Goal: Transaction & Acquisition: Obtain resource

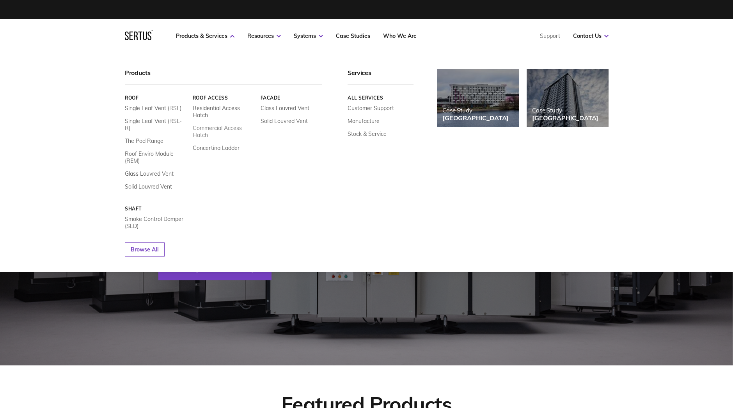
click at [216, 128] on link "Commercial Access Hatch" at bounding box center [223, 131] width 62 height 14
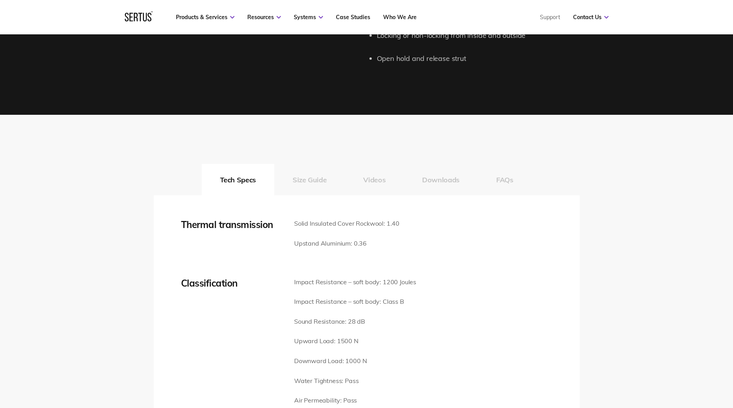
scroll to position [975, 0]
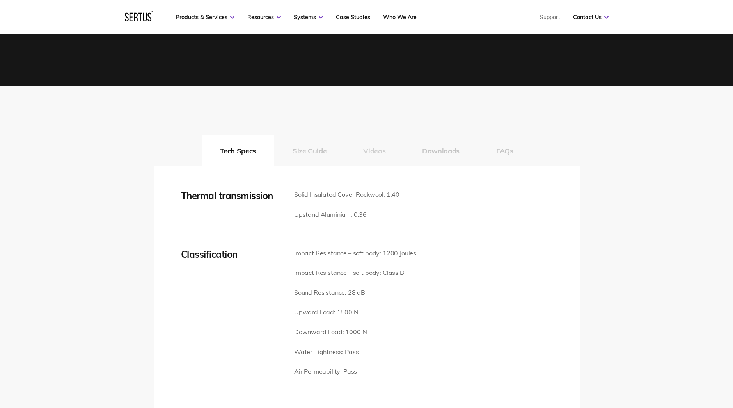
click at [372, 152] on button "Videos" at bounding box center [374, 150] width 59 height 31
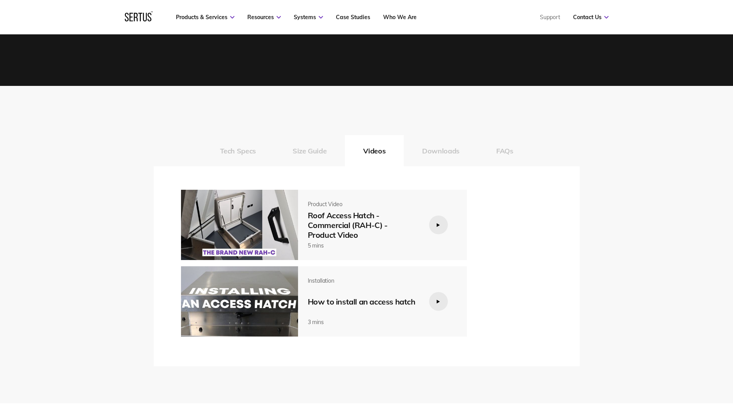
click at [437, 302] on icon at bounding box center [438, 302] width 3 height 4
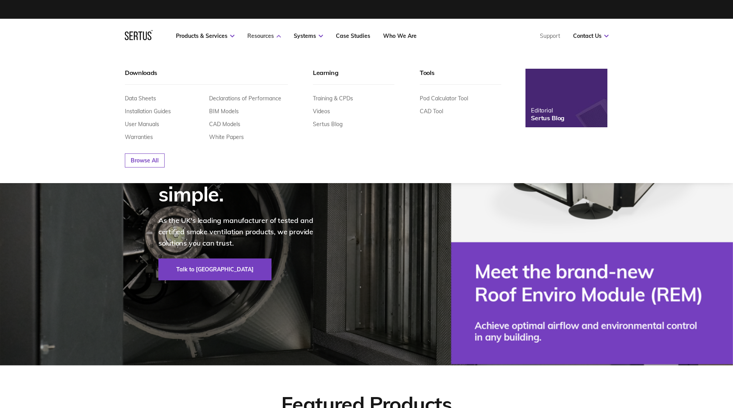
click at [268, 35] on link "Resources" at bounding box center [264, 35] width 34 height 7
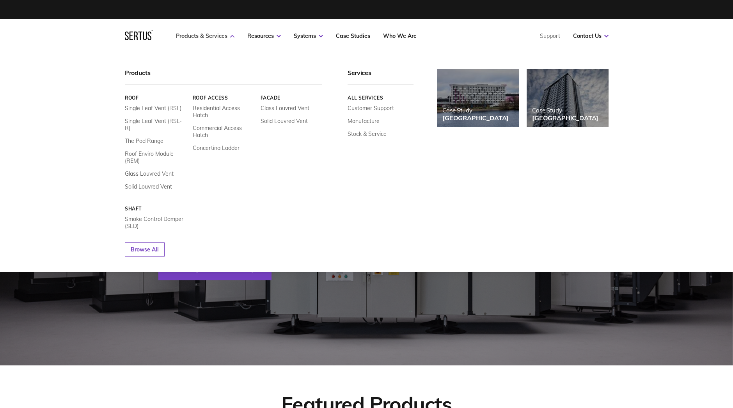
click at [218, 36] on link "Products & Services" at bounding box center [205, 35] width 59 height 7
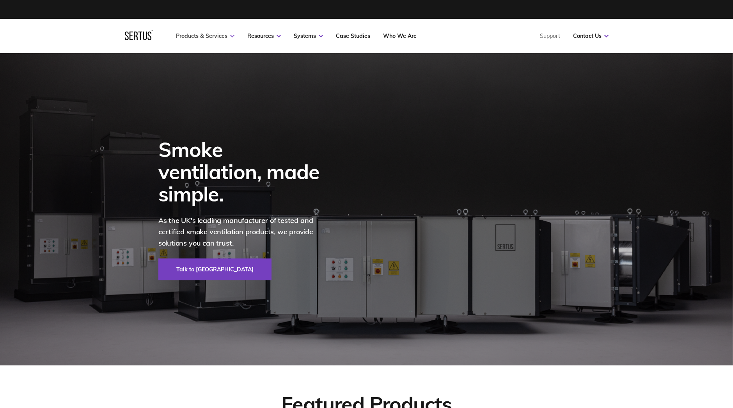
click at [218, 36] on link "Products & Services" at bounding box center [205, 35] width 59 height 7
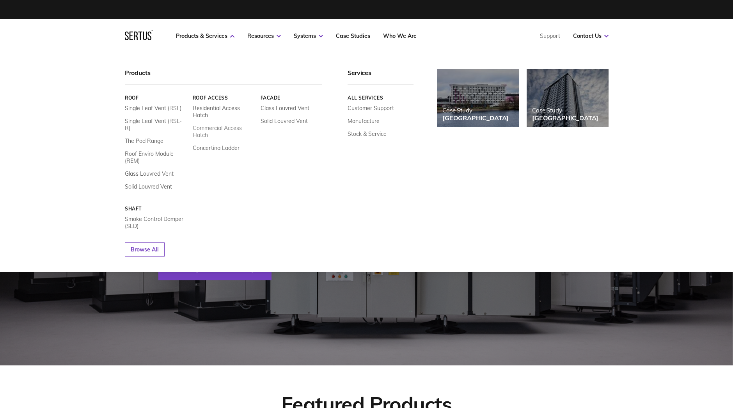
click at [220, 128] on link "Commercial Access Hatch" at bounding box center [223, 131] width 62 height 14
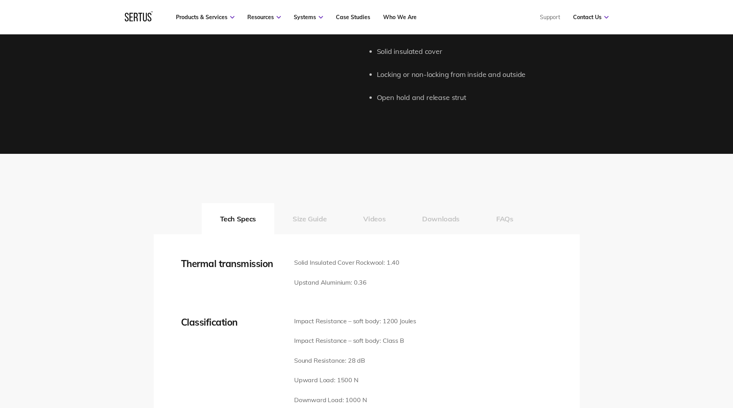
scroll to position [936, 0]
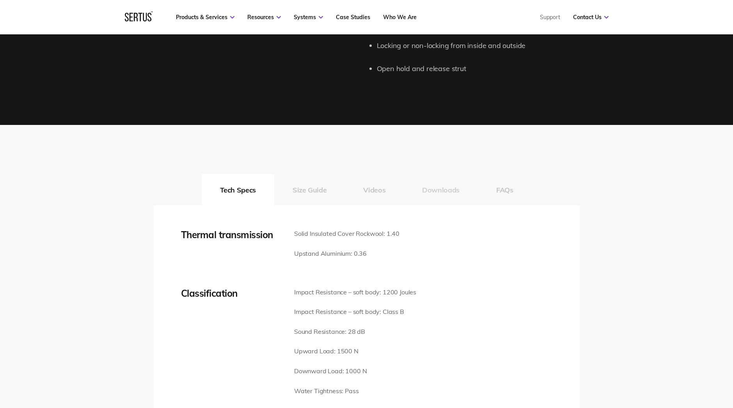
click at [438, 192] on button "Downloads" at bounding box center [441, 189] width 74 height 31
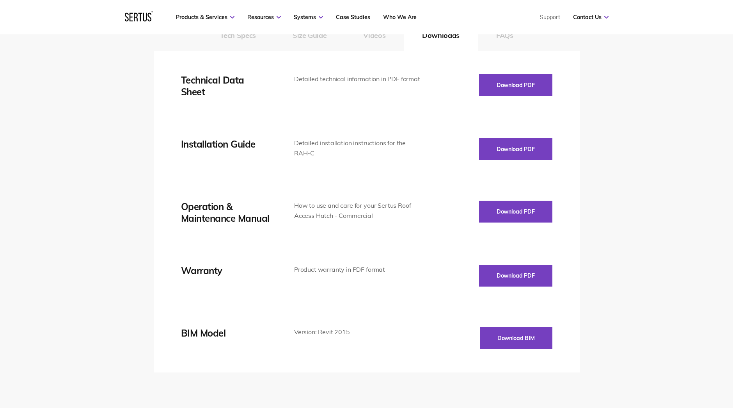
scroll to position [1092, 0]
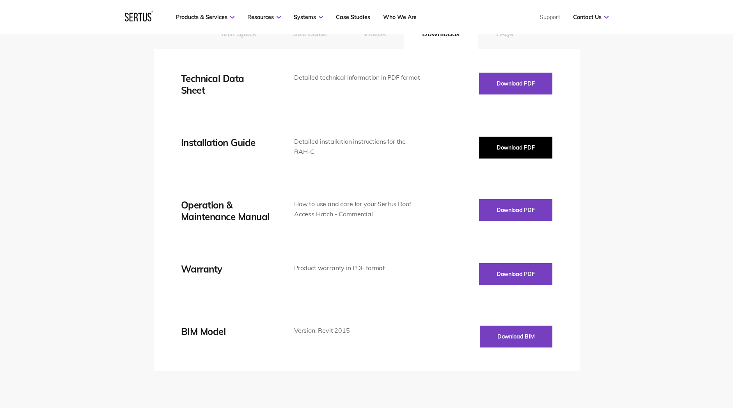
click at [523, 147] on button "Download PDF" at bounding box center [515, 148] width 73 height 22
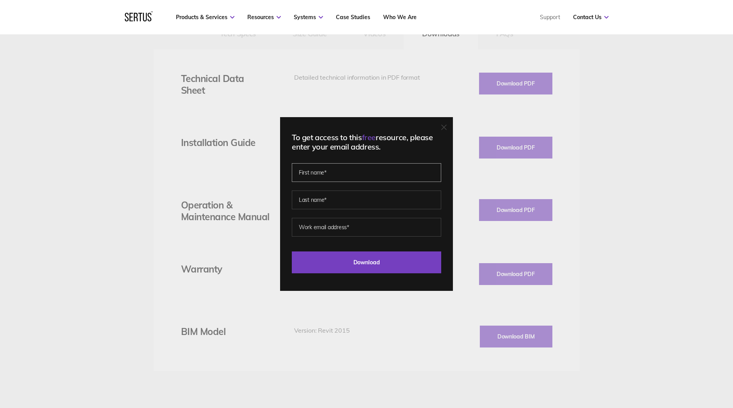
click at [337, 172] on input "text" at bounding box center [366, 172] width 149 height 19
type input "[PERSON_NAME]"
type input "[PERSON_NAME][EMAIL_ADDRESS][PERSON_NAME][DOMAIN_NAME]"
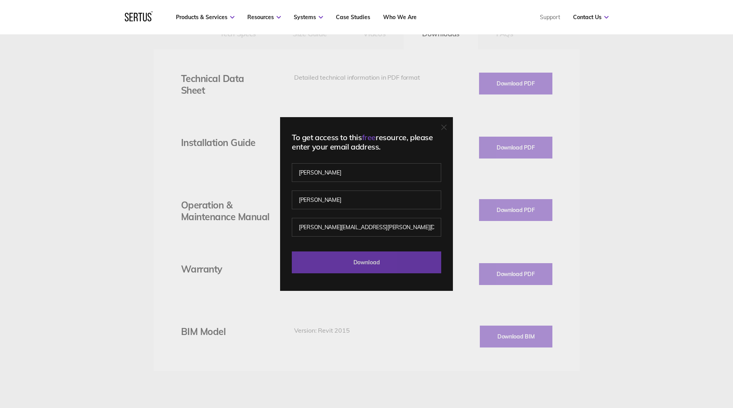
click at [375, 262] on input "Download" at bounding box center [366, 262] width 149 height 22
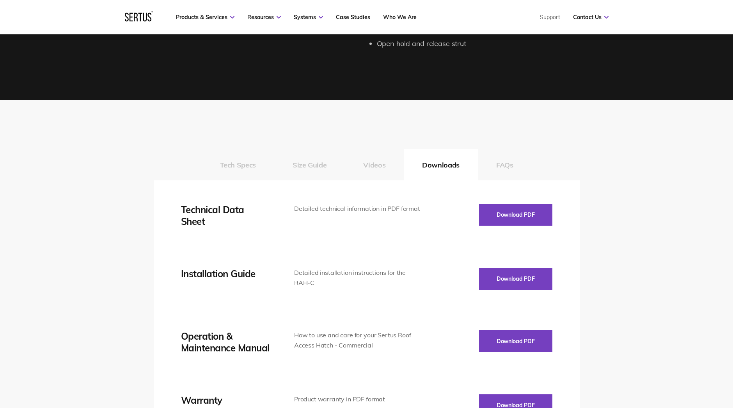
scroll to position [936, 0]
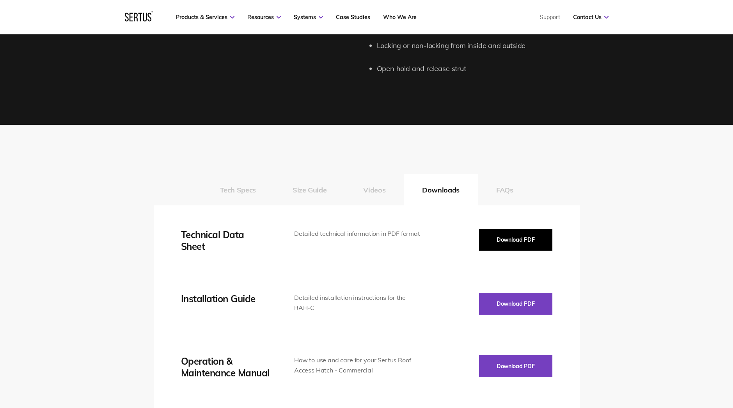
click at [516, 239] on button "Download PDF" at bounding box center [515, 240] width 73 height 22
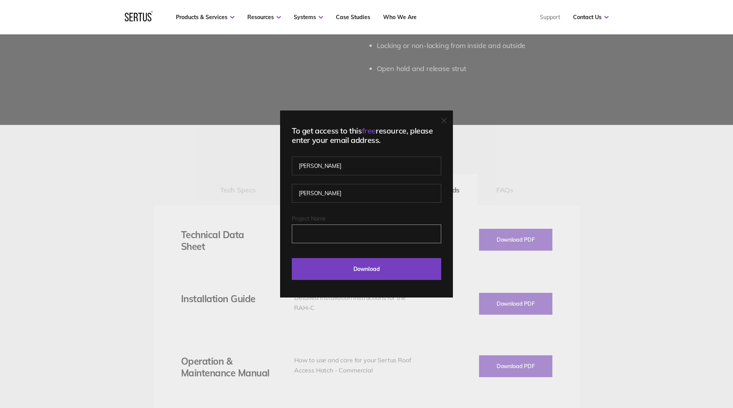
click at [347, 236] on input "Project Name" at bounding box center [366, 233] width 149 height 19
click at [518, 191] on div "To get access to this free resource, please enter your email address. [PERSON_N…" at bounding box center [366, 204] width 733 height 408
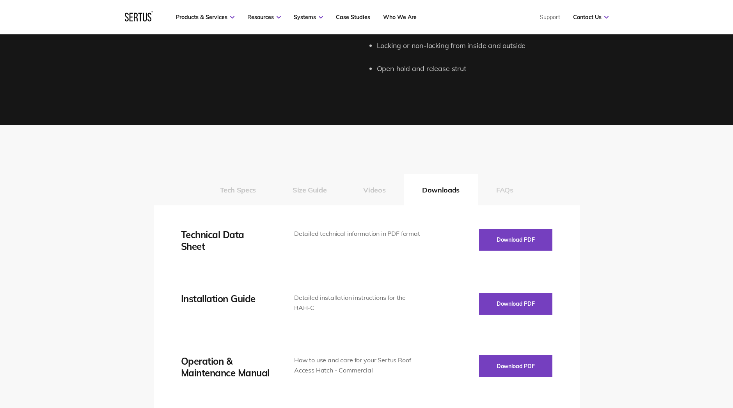
click at [508, 189] on button "FAQs" at bounding box center [505, 189] width 54 height 31
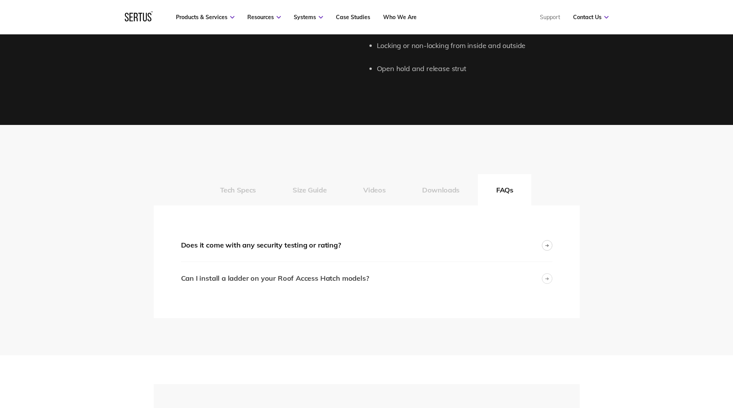
click at [302, 277] on div "Can I install a ladder on your Roof Access Hatch models?" at bounding box center [275, 278] width 188 height 11
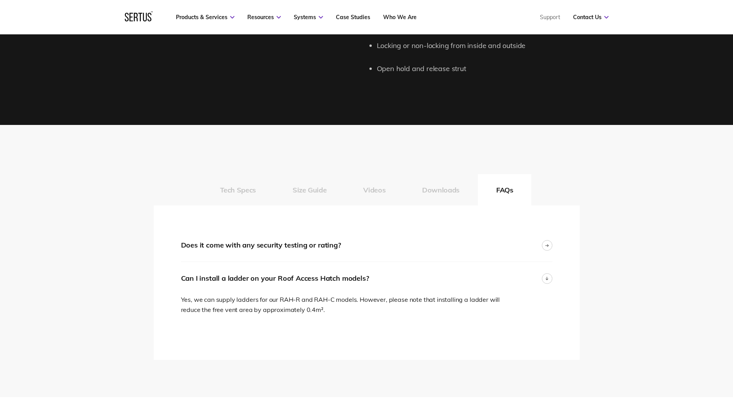
click at [234, 311] on p "Yes, we can supply ladders for our RAH-R and RAH-C models. However, please note…" at bounding box center [348, 305] width 334 height 20
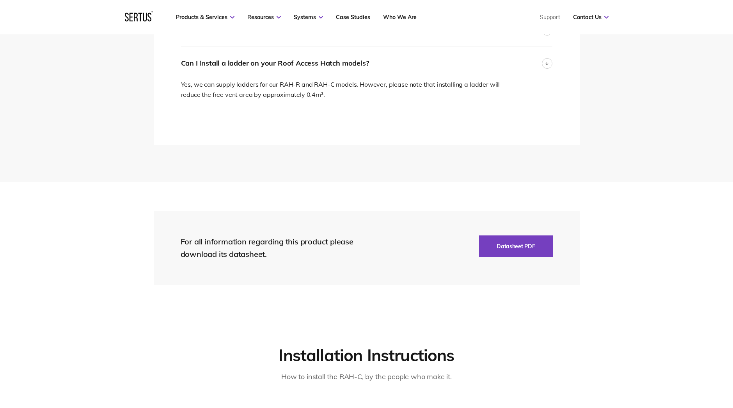
scroll to position [1170, 0]
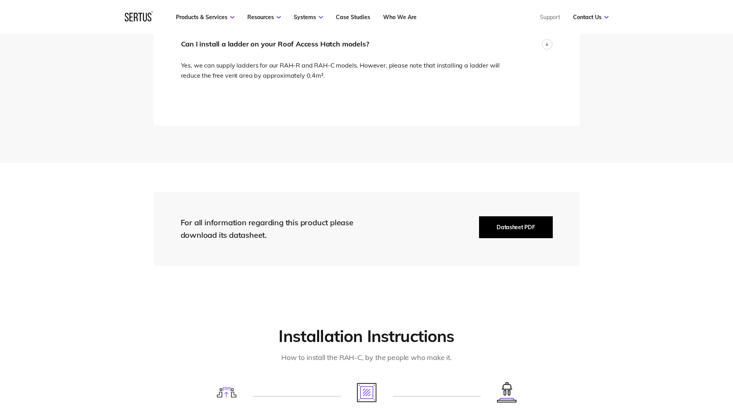
click at [512, 225] on button "Datasheet PDF" at bounding box center [515, 227] width 73 height 22
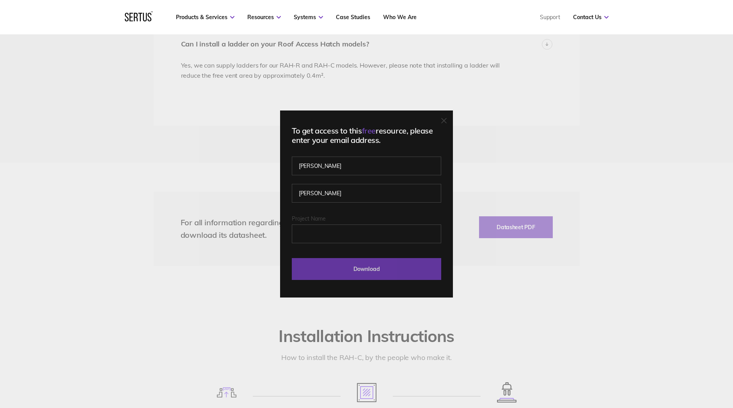
click at [362, 264] on input "Download" at bounding box center [366, 269] width 149 height 22
